Goal: Find specific page/section: Find specific page/section

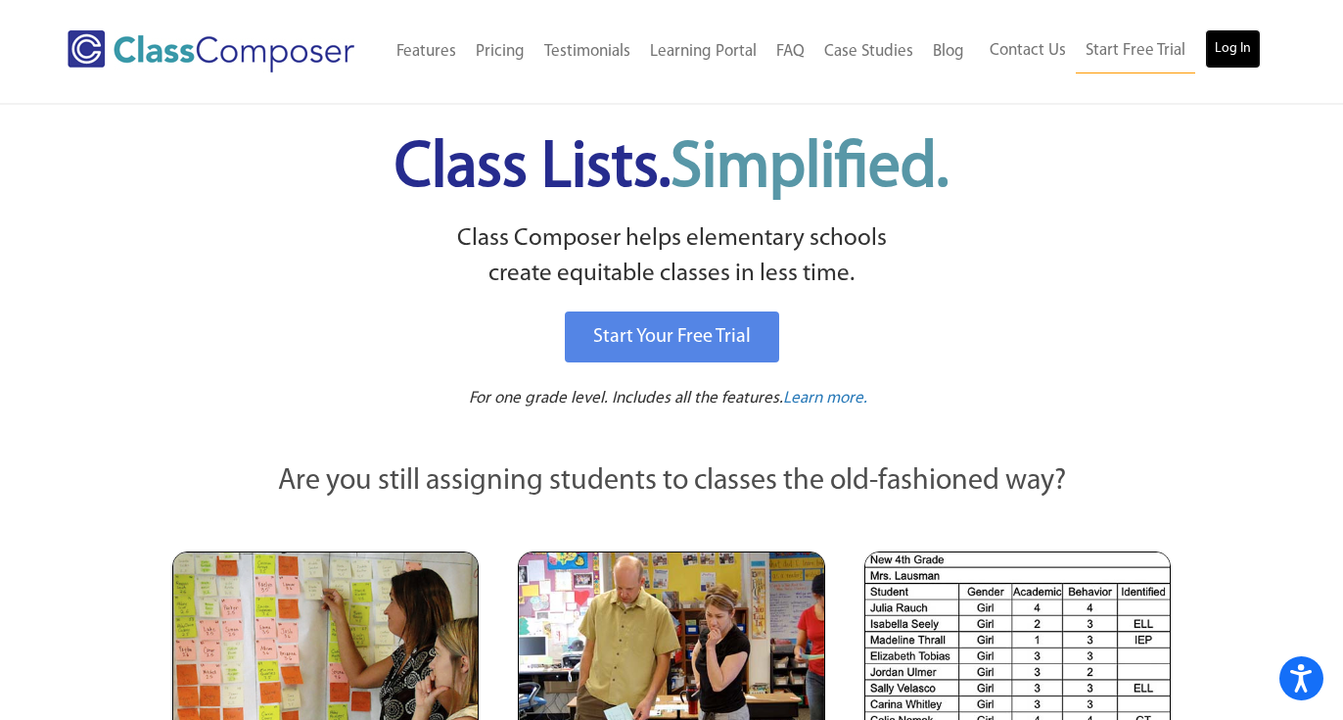
click at [1229, 50] on link "Log In" at bounding box center [1233, 48] width 56 height 39
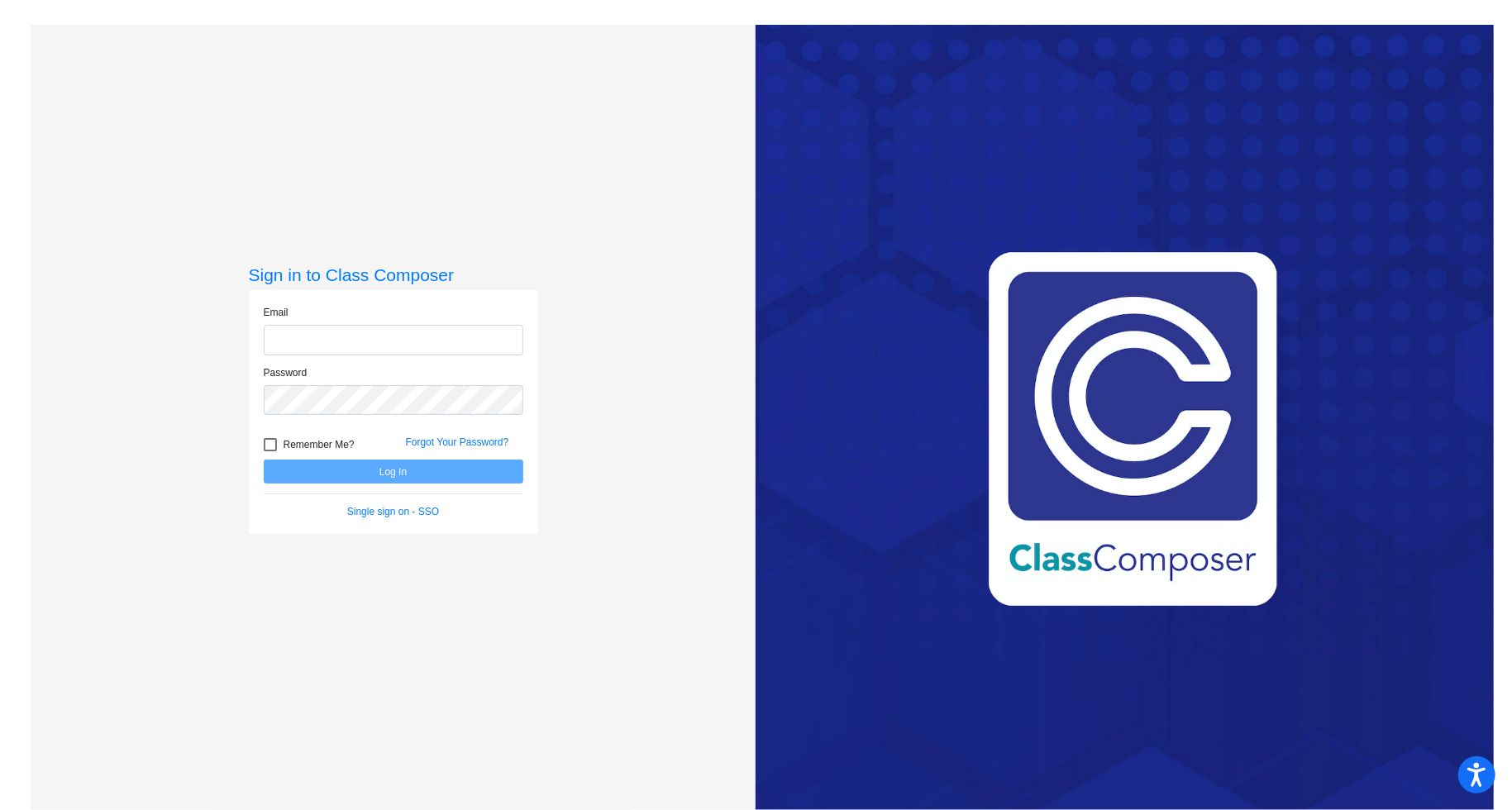
click at [434, 339] on input "email" at bounding box center [393, 340] width 259 height 30
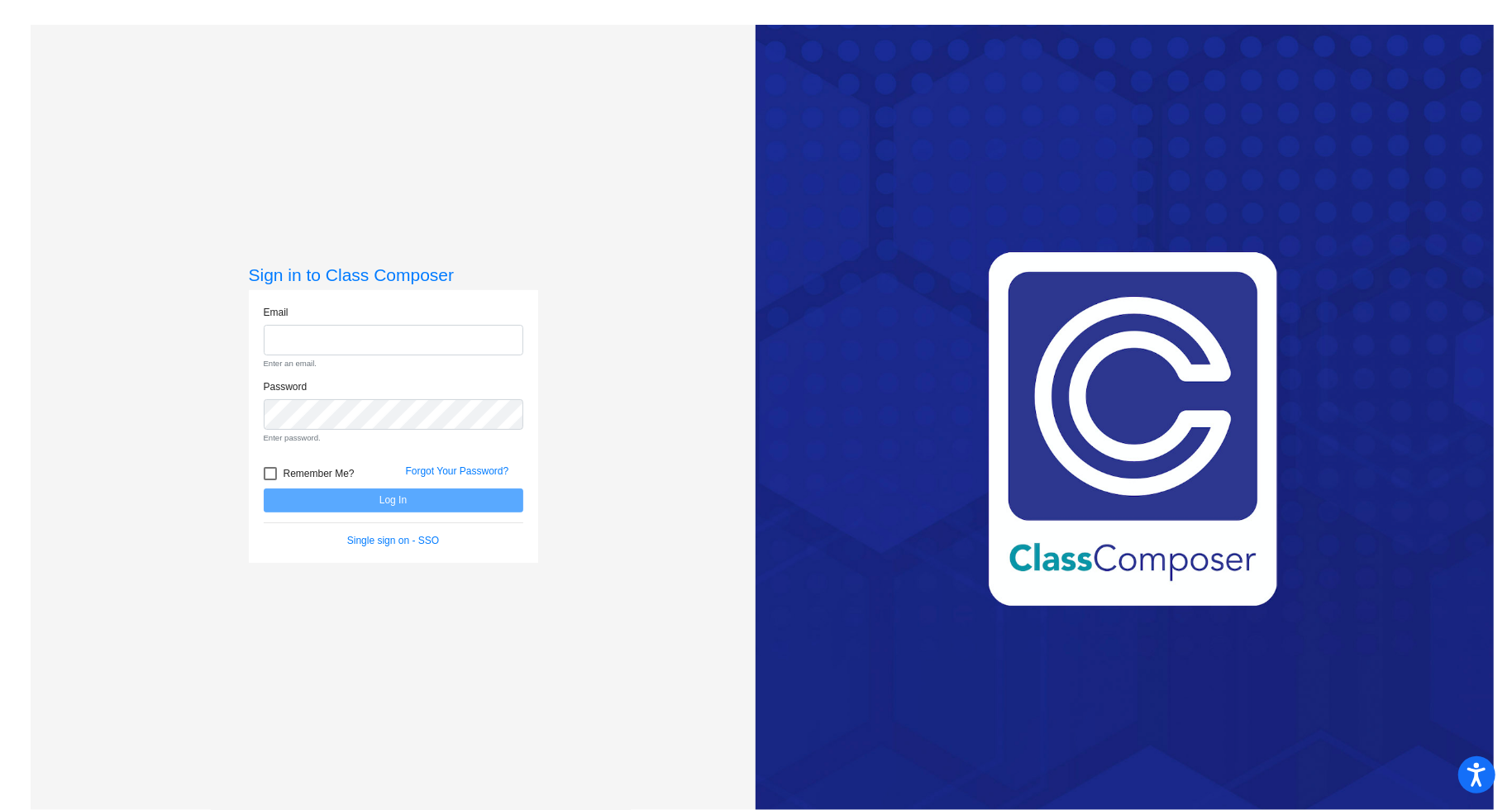
scroll to position [24, 0]
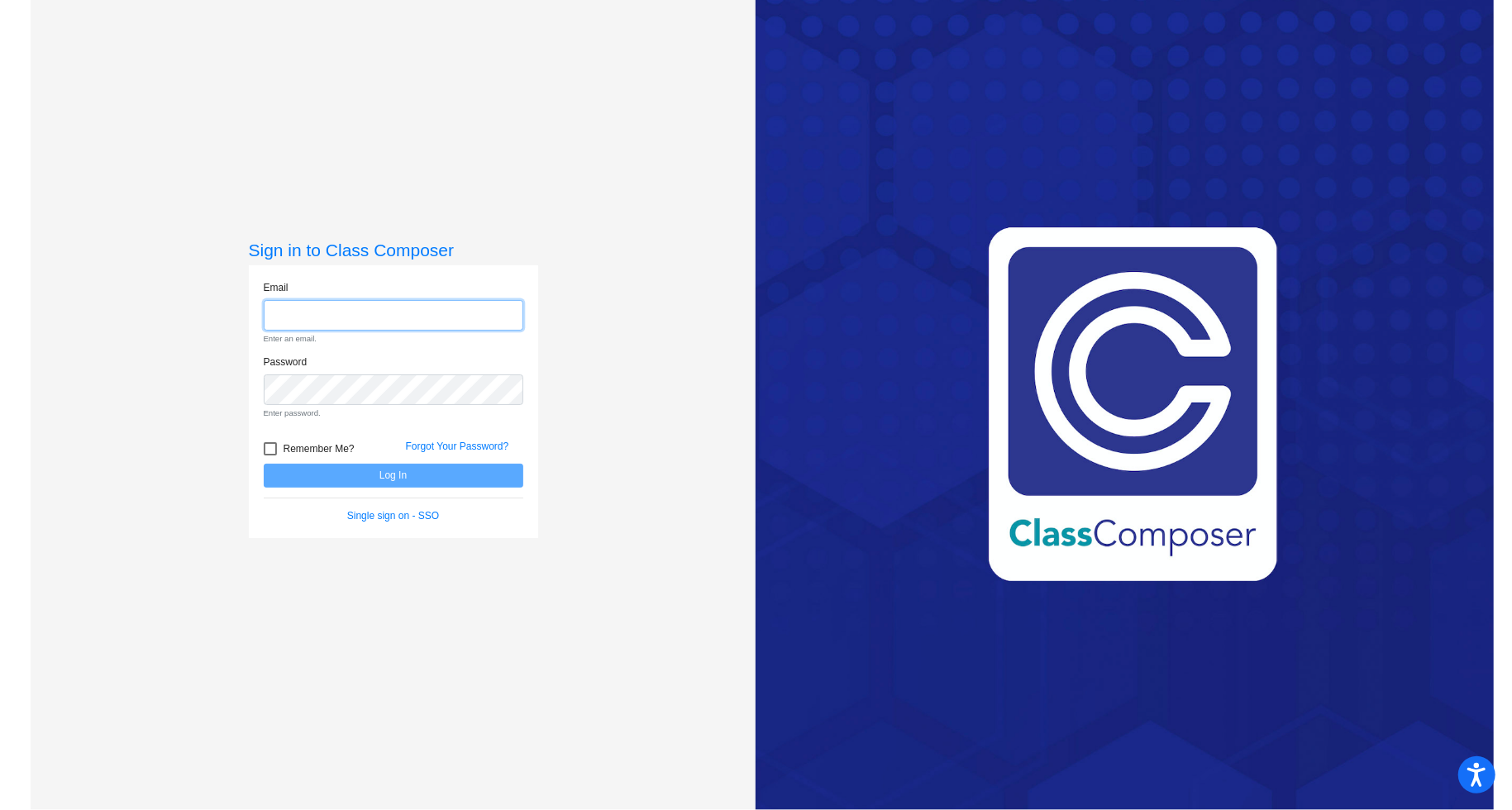
type input "mmckeown@blainesd.org"
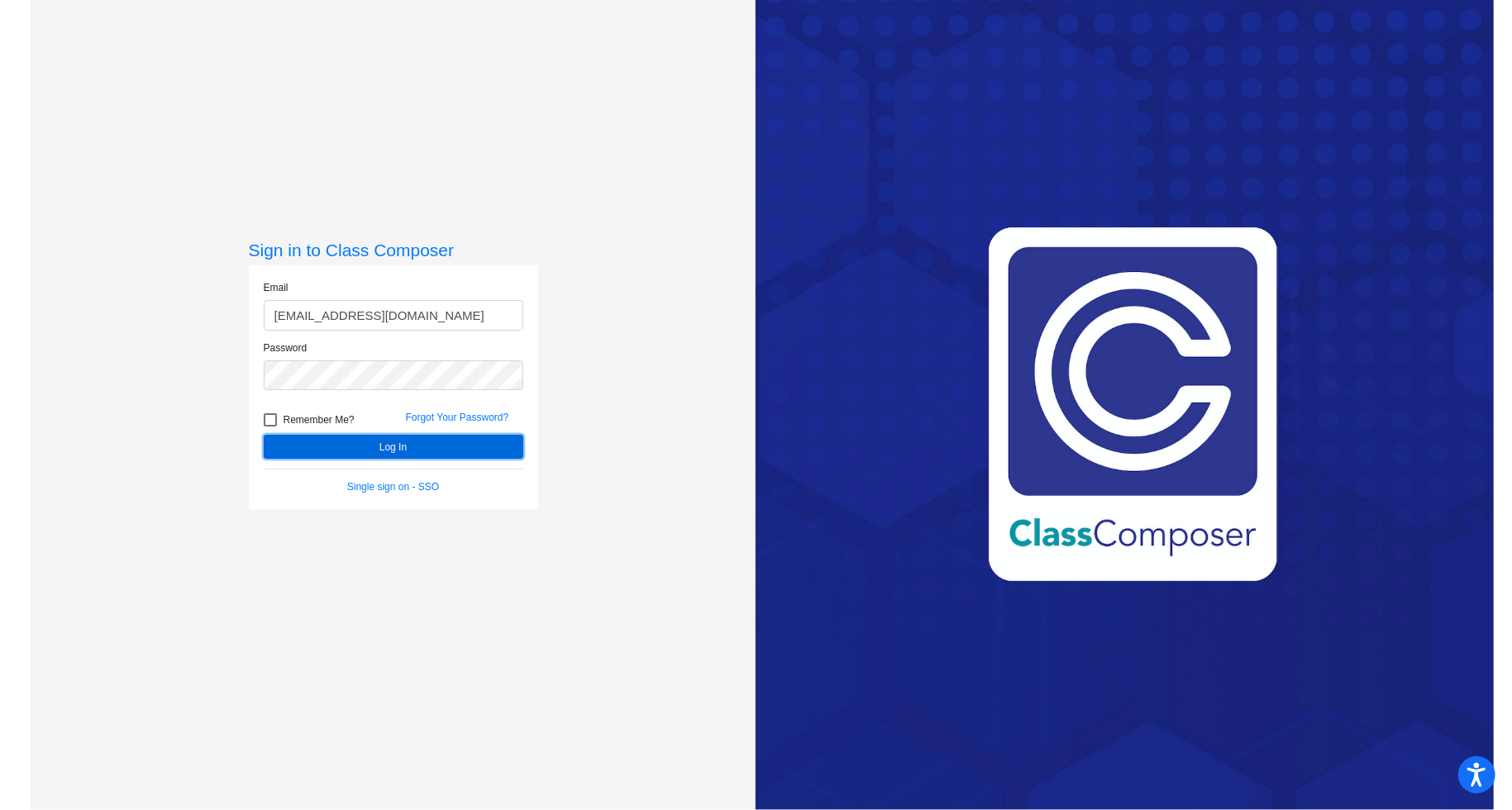
click at [413, 450] on button "Log In" at bounding box center [393, 447] width 259 height 24
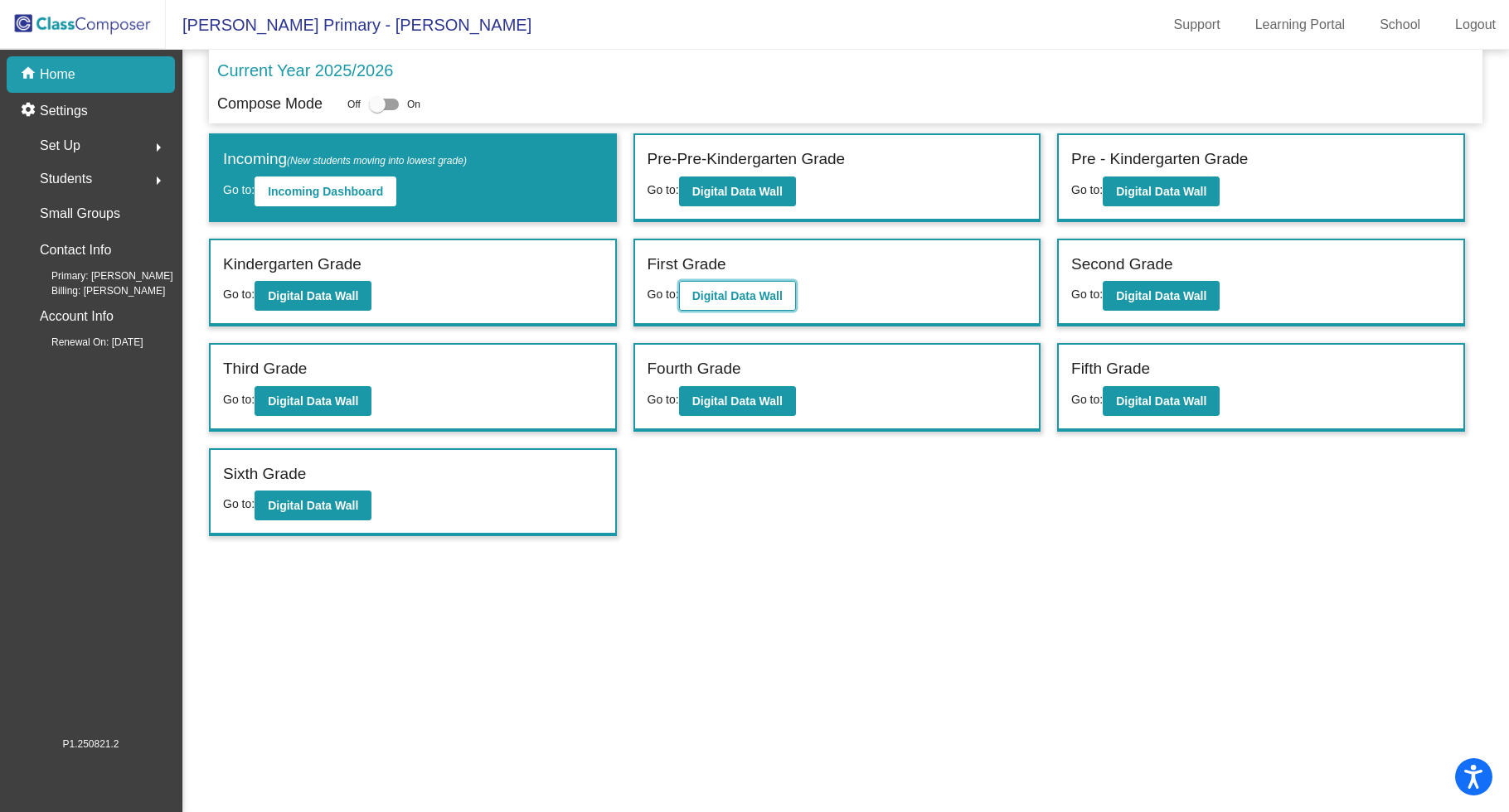
click at [757, 291] on b "Digital Data Wall" at bounding box center [737, 296] width 91 height 14
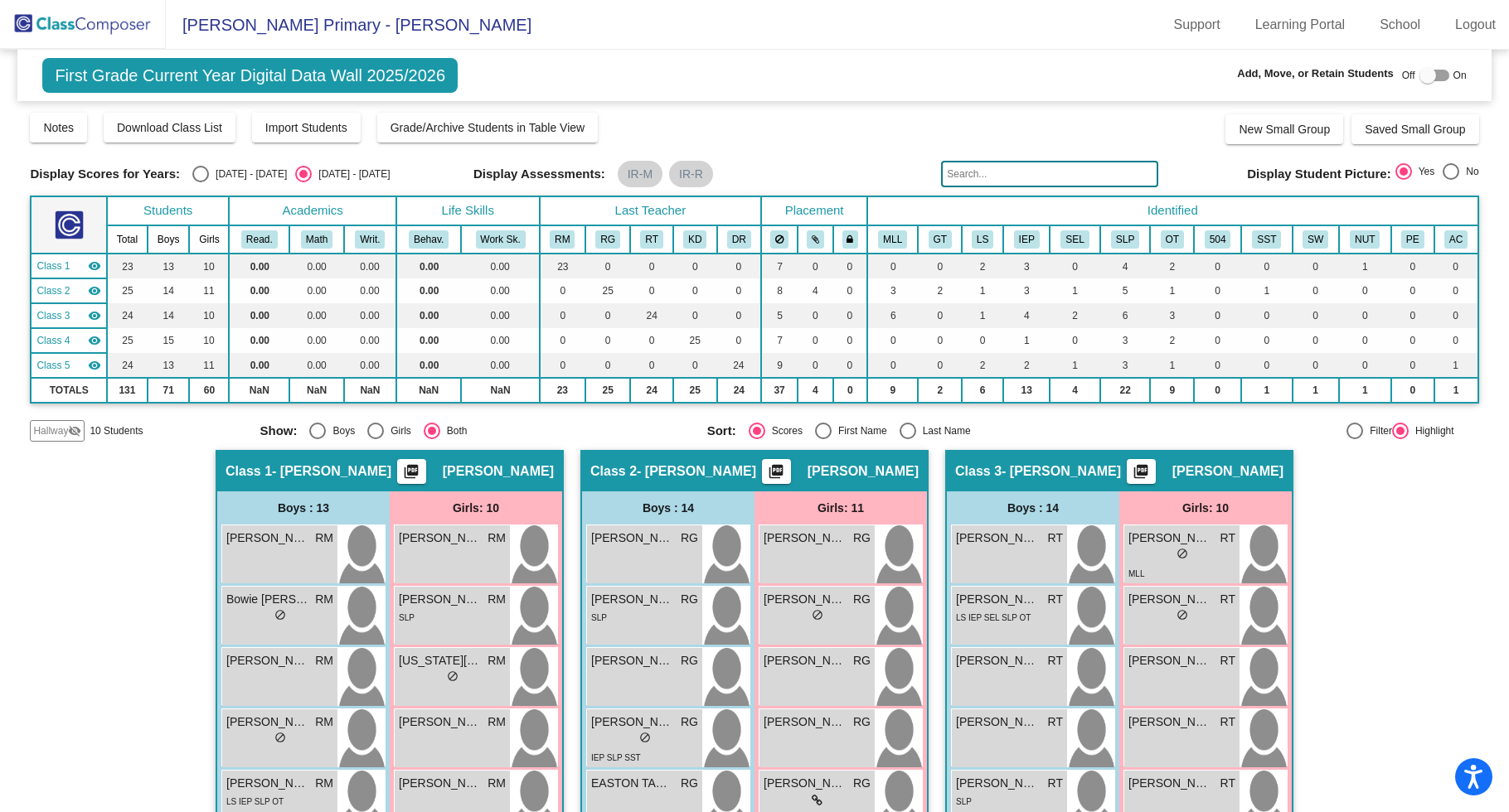
click at [1008, 175] on input "text" at bounding box center [1049, 174] width 217 height 26
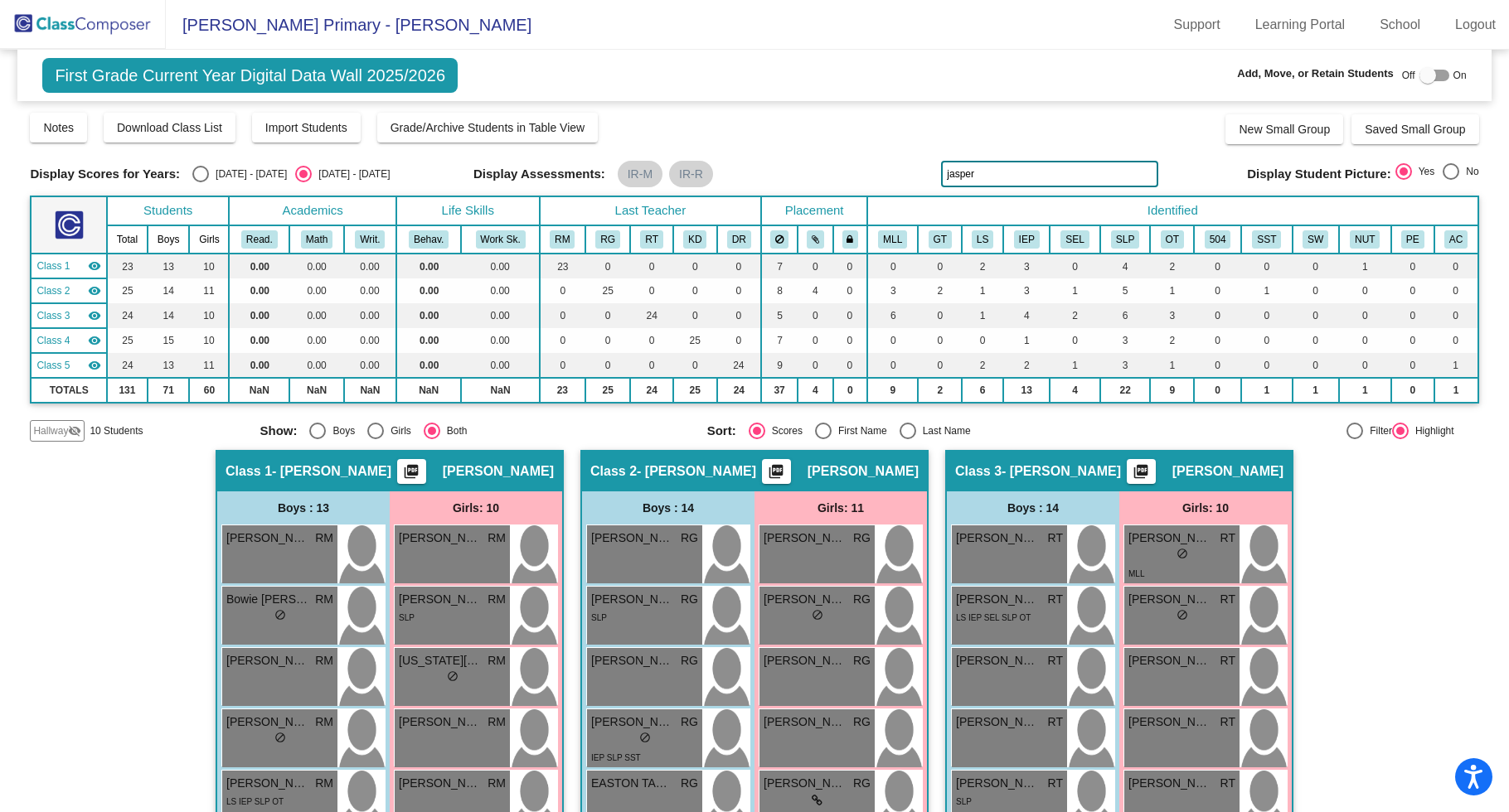
type input "jasper"
